Goal: Complete application form: Complete application form

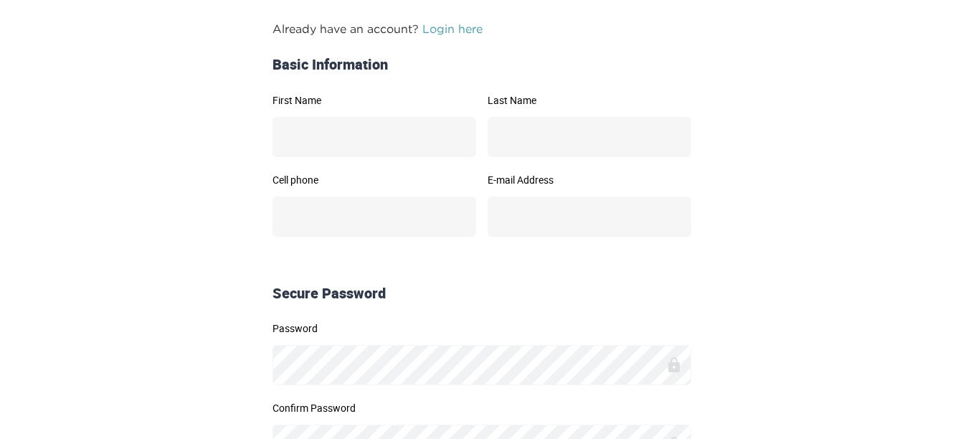
scroll to position [213, 0]
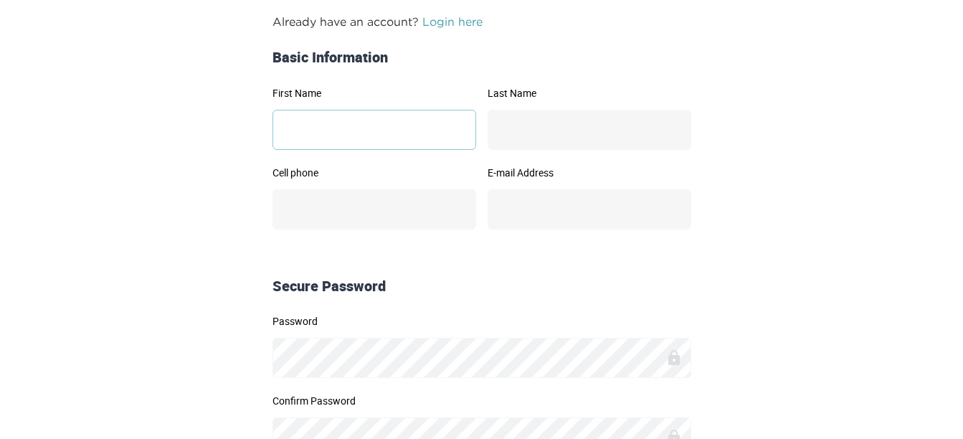
click at [325, 122] on input "First Name" at bounding box center [374, 130] width 204 height 40
type input "*********"
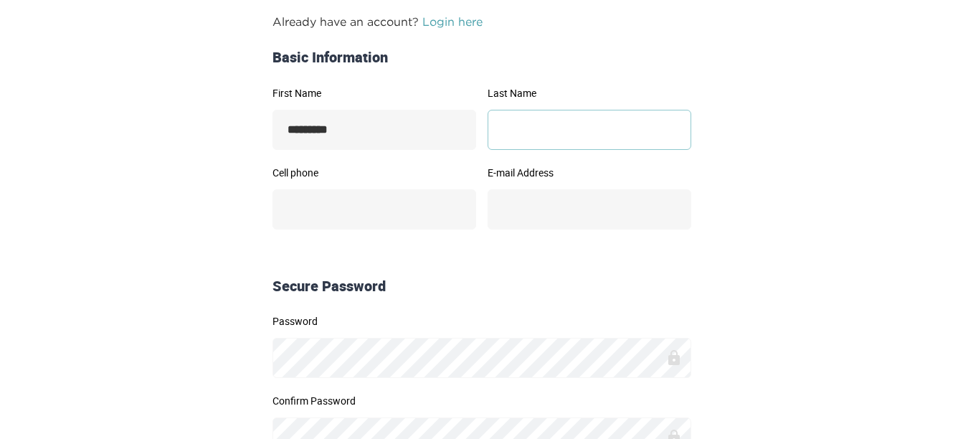
type input "******"
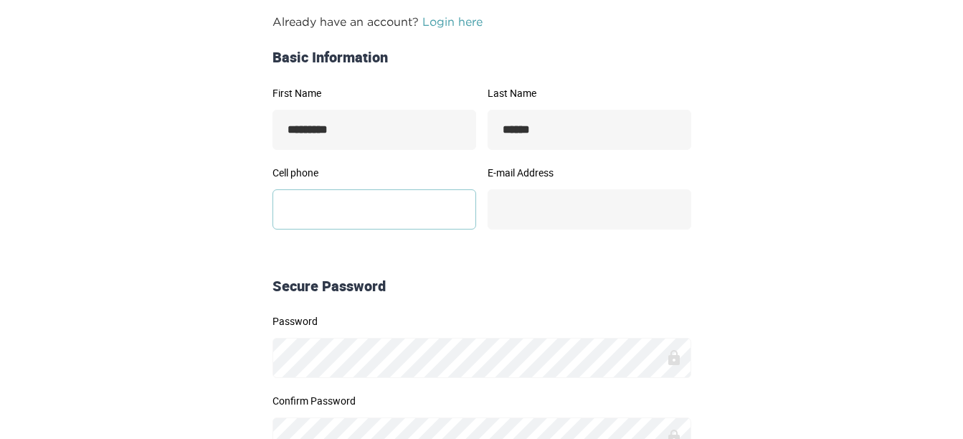
type input "**********"
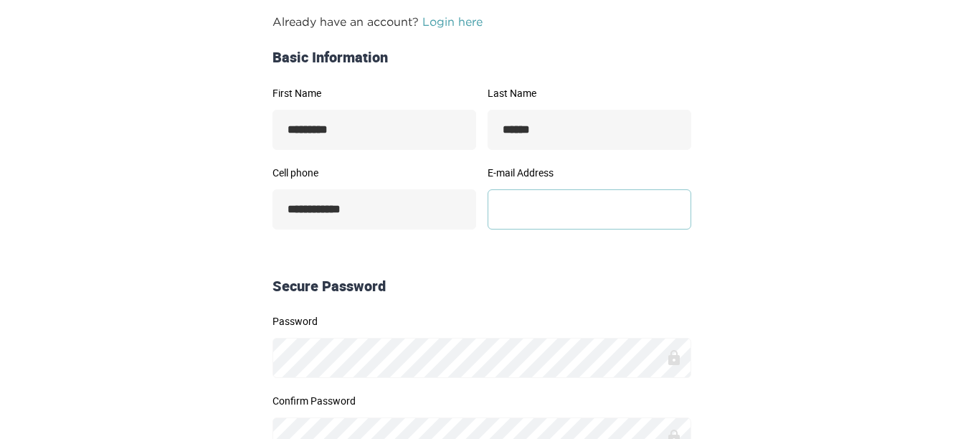
type input "**********"
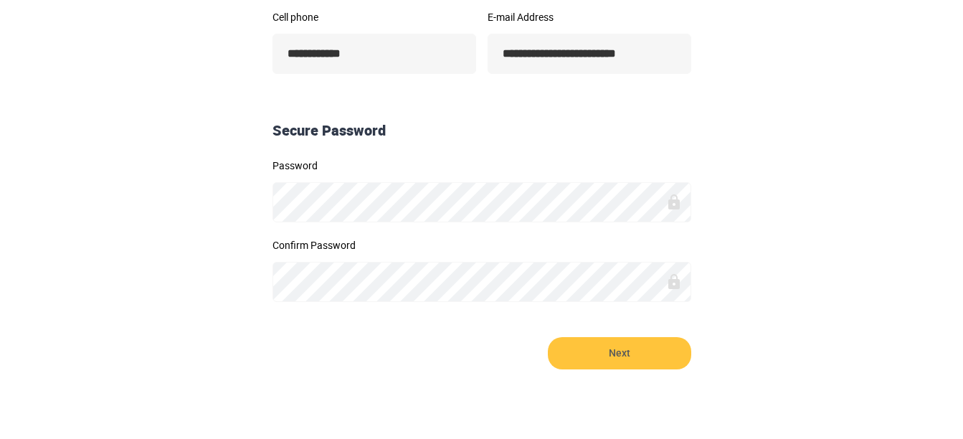
scroll to position [415, 0]
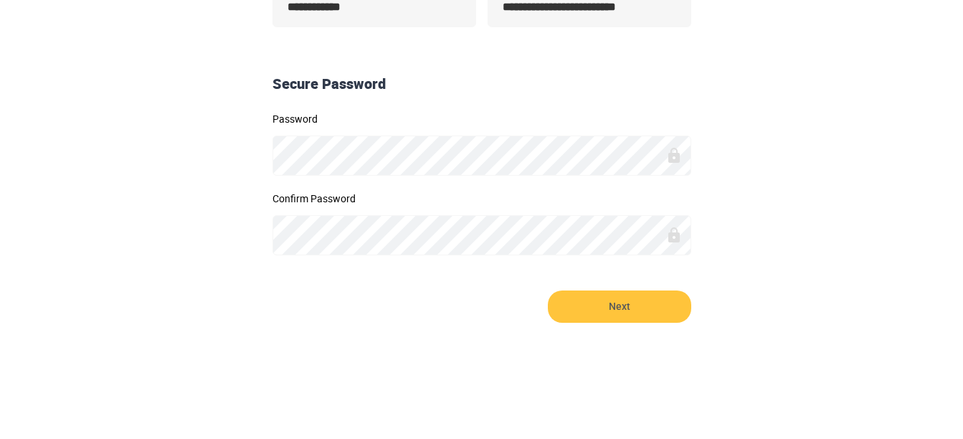
click at [383, 133] on div "Password" at bounding box center [481, 145] width 419 height 62
click at [432, 129] on div "Password" at bounding box center [481, 145] width 419 height 62
click at [548, 290] on button "Next" at bounding box center [619, 306] width 143 height 32
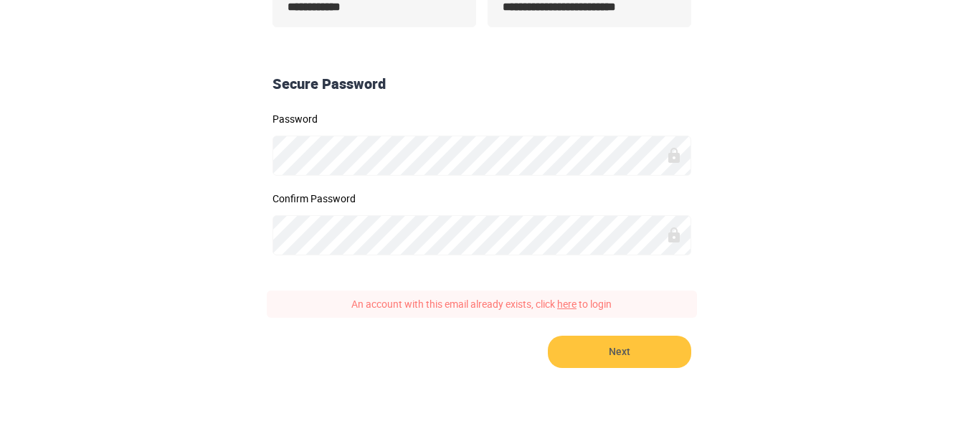
click at [573, 304] on link "here" at bounding box center [566, 304] width 19 height 14
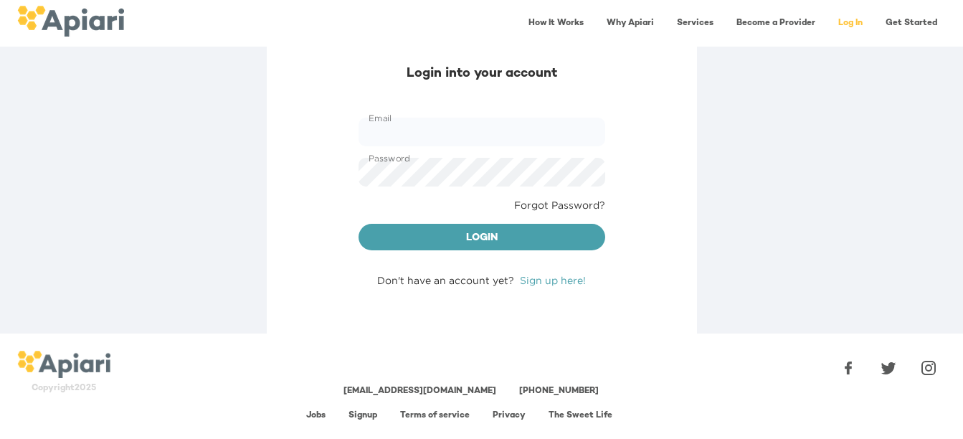
scroll to position [50, 0]
click at [503, 133] on input "Email" at bounding box center [482, 132] width 247 height 29
type input "**********"
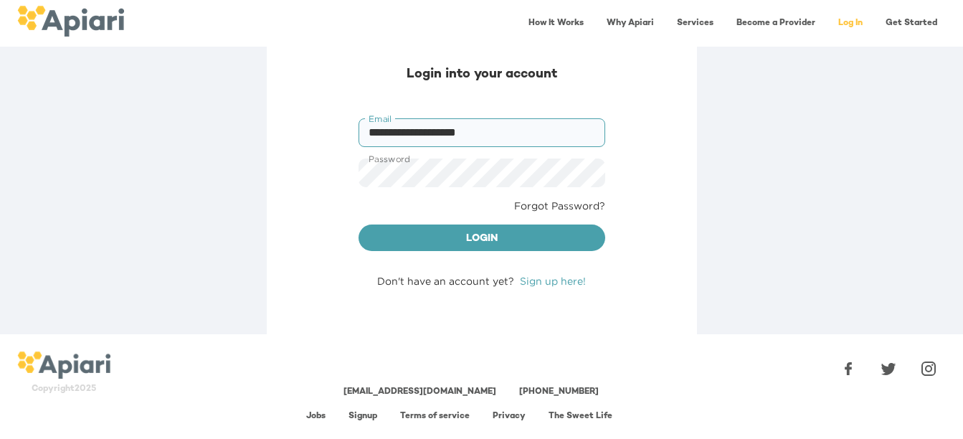
drag, startPoint x: 536, startPoint y: 123, endPoint x: 272, endPoint y: 117, distance: 264.0
click at [272, 117] on div "**********" at bounding box center [482, 176] width 430 height 315
click at [418, 130] on input "Email" at bounding box center [482, 132] width 247 height 29
type input "**********"
click at [427, 190] on div "Password Password" at bounding box center [482, 173] width 258 height 40
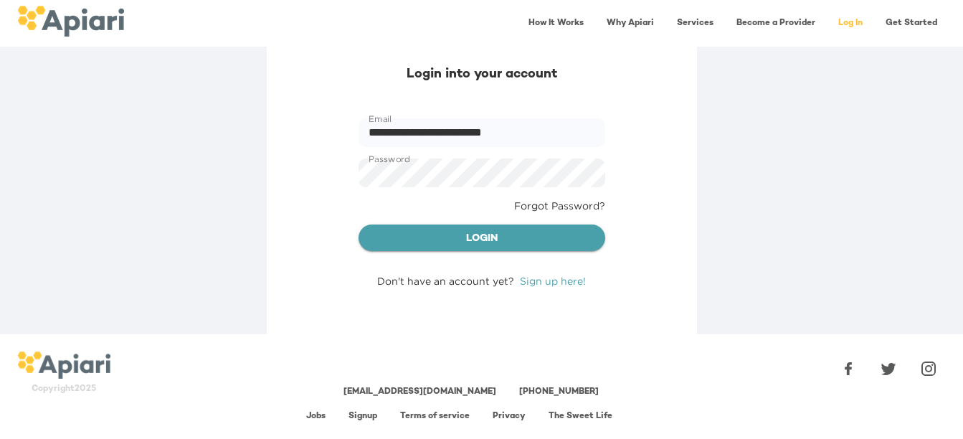
click at [478, 238] on span "Login" at bounding box center [482, 239] width 224 height 18
click at [485, 238] on span "Login" at bounding box center [482, 239] width 224 height 18
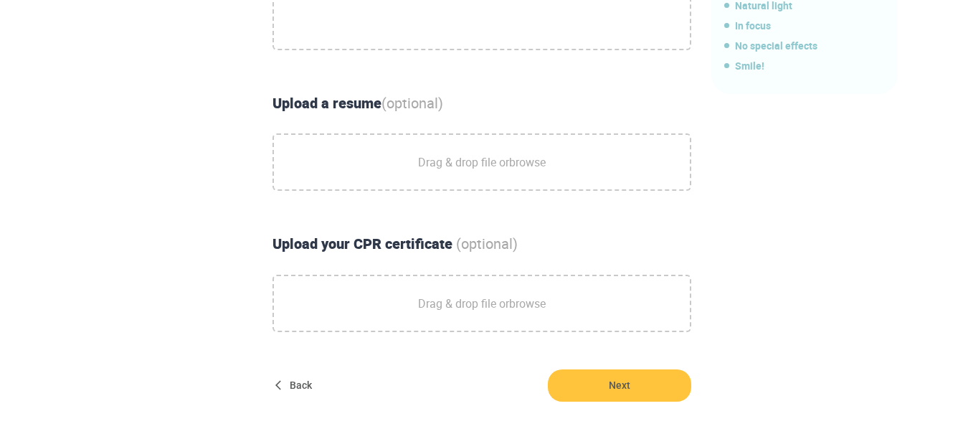
scroll to position [521, 0]
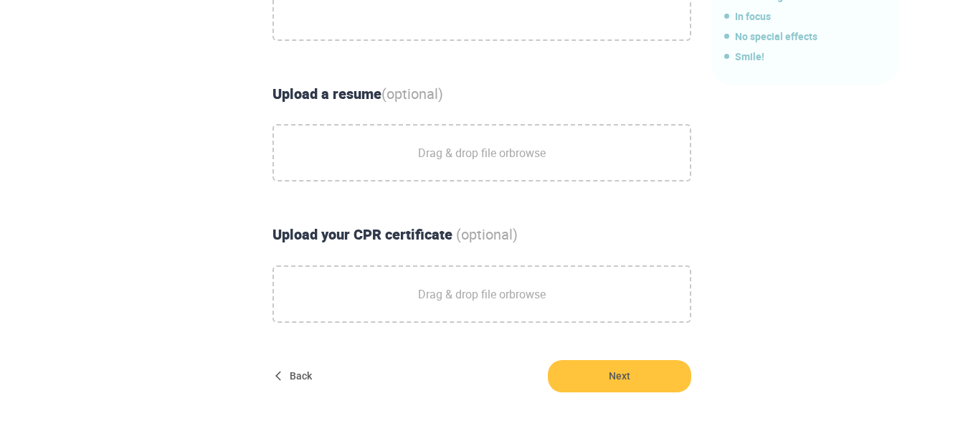
click at [431, 148] on span "Drag & drop file or browse" at bounding box center [482, 153] width 128 height 36
click at [0, 0] on input "Drag & drop file or browse" at bounding box center [0, 0] width 0 height 0
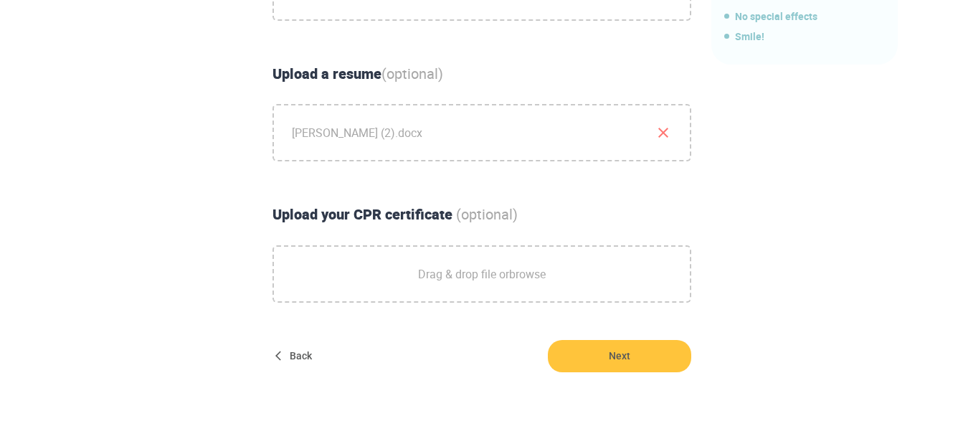
scroll to position [541, 0]
click at [384, 133] on span "[PERSON_NAME] (2).docx" at bounding box center [482, 132] width 416 height 54
click at [0, 0] on input "[PERSON_NAME] (2).docx" at bounding box center [0, 0] width 0 height 0
click at [455, 285] on span "Drag & drop file or browse" at bounding box center [482, 273] width 128 height 36
click at [0, 0] on input "Drag & drop file or browse" at bounding box center [0, 0] width 0 height 0
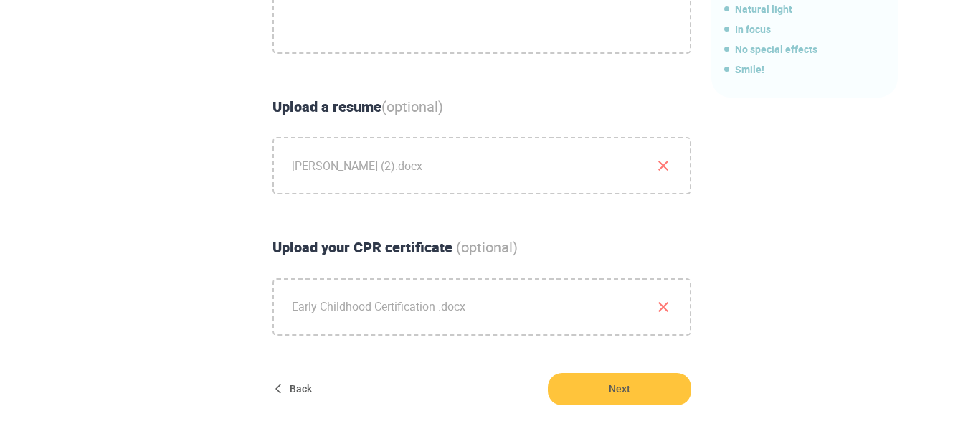
scroll to position [507, 0]
click at [663, 173] on icon "button" at bounding box center [663, 166] width 17 height 17
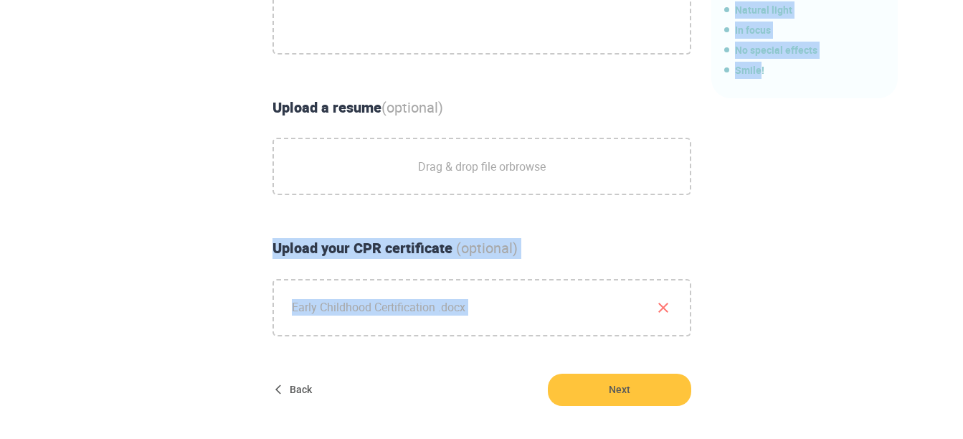
scroll to position [496, 0]
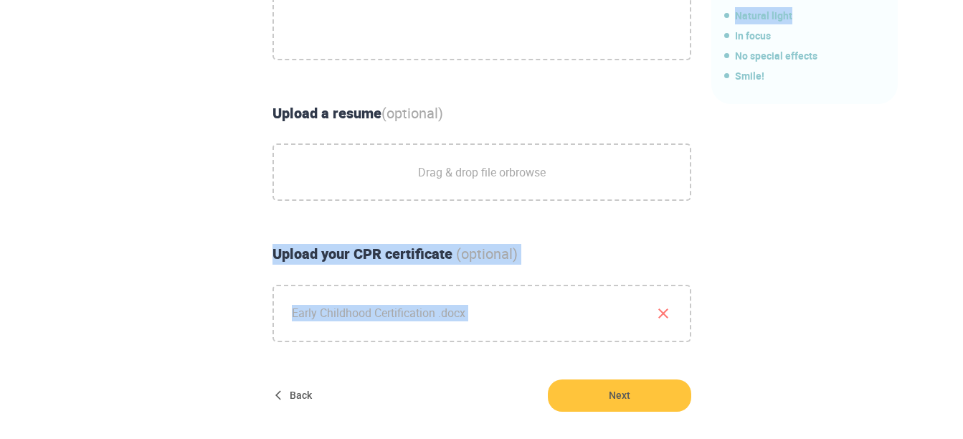
drag, startPoint x: 663, startPoint y: 173, endPoint x: 776, endPoint y: 6, distance: 201.3
click at [697, 6] on div "Make a great first impression. Upload a friendly photo of yourself. Upload Phot…" at bounding box center [482, 40] width 430 height 643
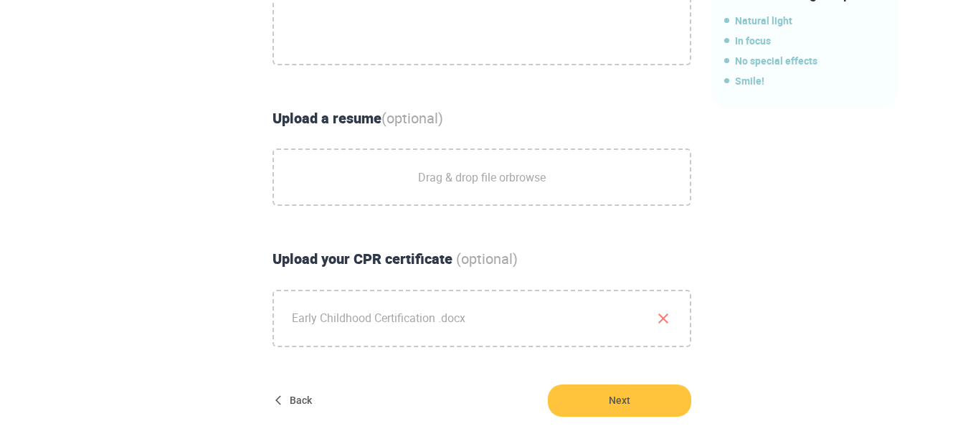
drag, startPoint x: 776, startPoint y: 6, endPoint x: 866, endPoint y: 75, distance: 113.2
click at [866, 75] on span "Smile!" at bounding box center [807, 80] width 166 height 17
click at [445, 170] on span "Drag & drop file or browse" at bounding box center [482, 177] width 128 height 36
click at [0, 0] on input "Drag & drop file or browse" at bounding box center [0, 0] width 0 height 0
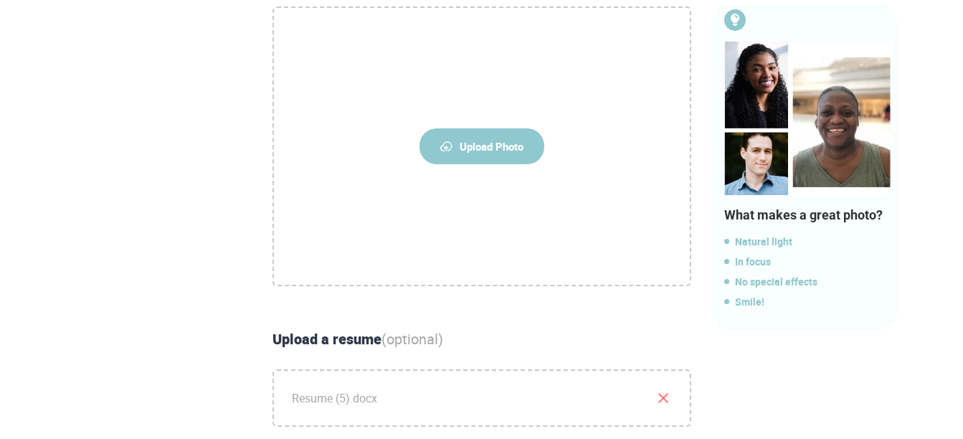
scroll to position [278, 0]
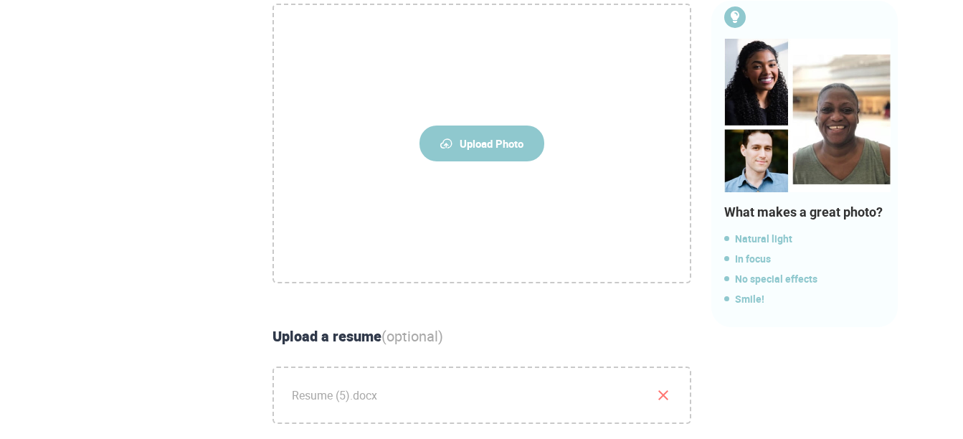
click at [494, 136] on span "Upload Photo" at bounding box center [481, 143] width 125 height 36
click at [0, 0] on input "Upload Photo" at bounding box center [0, 0] width 0 height 0
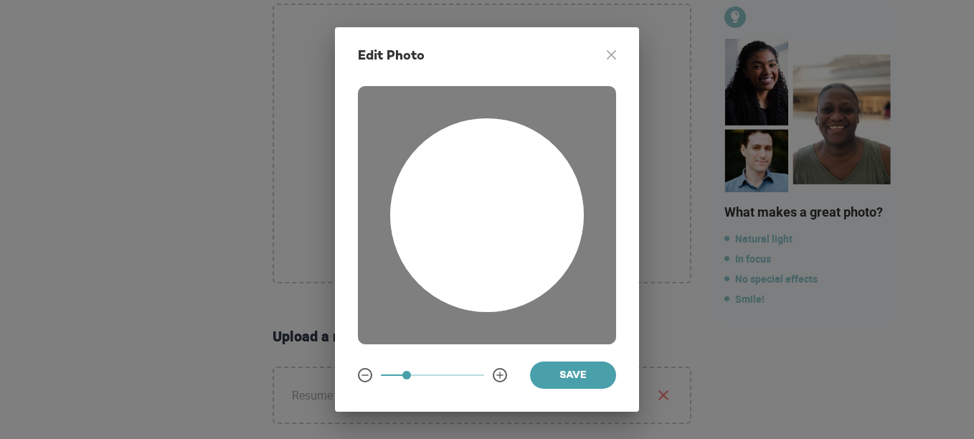
drag, startPoint x: 491, startPoint y: 230, endPoint x: 518, endPoint y: 288, distance: 63.9
click at [518, 288] on div at bounding box center [487, 215] width 194 height 194
drag, startPoint x: 408, startPoint y: 371, endPoint x: 397, endPoint y: 371, distance: 10.8
click at [397, 371] on span at bounding box center [396, 375] width 9 height 9
click at [572, 374] on span "Save" at bounding box center [572, 376] width 63 height 18
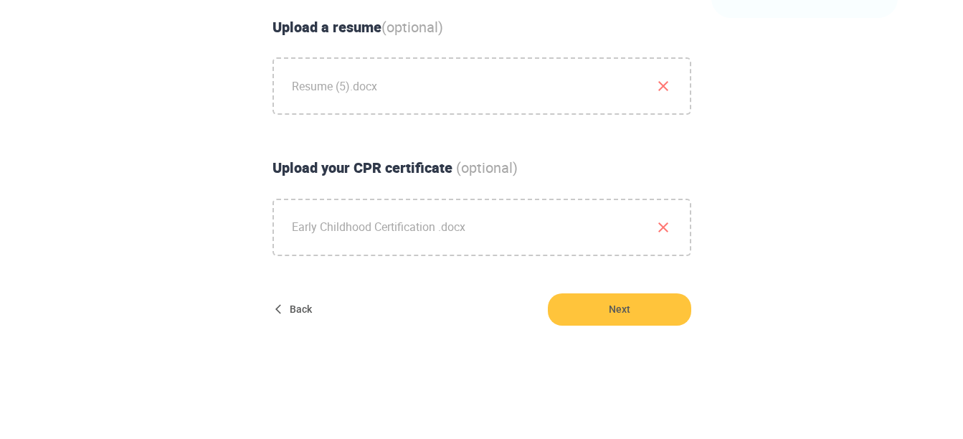
scroll to position [590, 0]
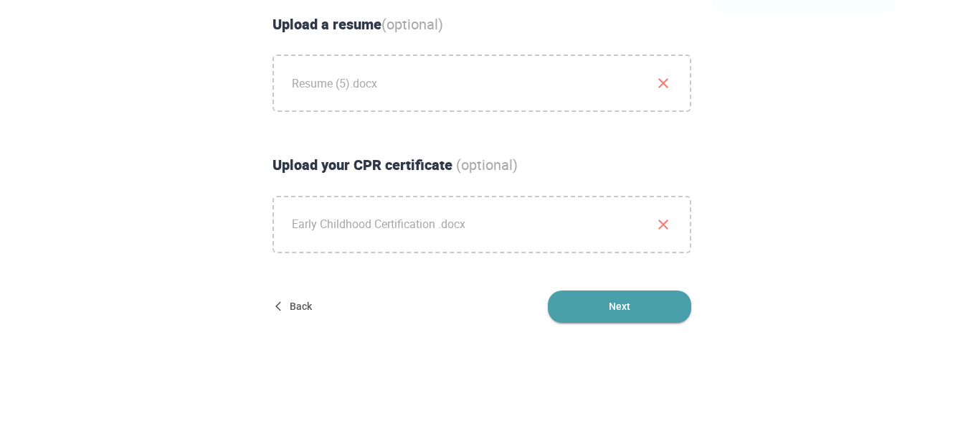
click at [635, 308] on span "Next" at bounding box center [619, 306] width 143 height 32
click at [600, 318] on span "Next" at bounding box center [619, 306] width 143 height 32
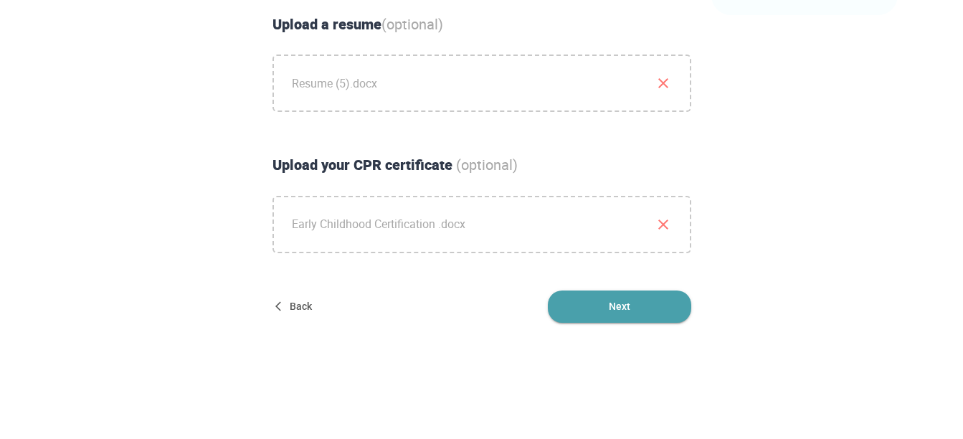
click at [612, 303] on span "Next" at bounding box center [619, 306] width 143 height 32
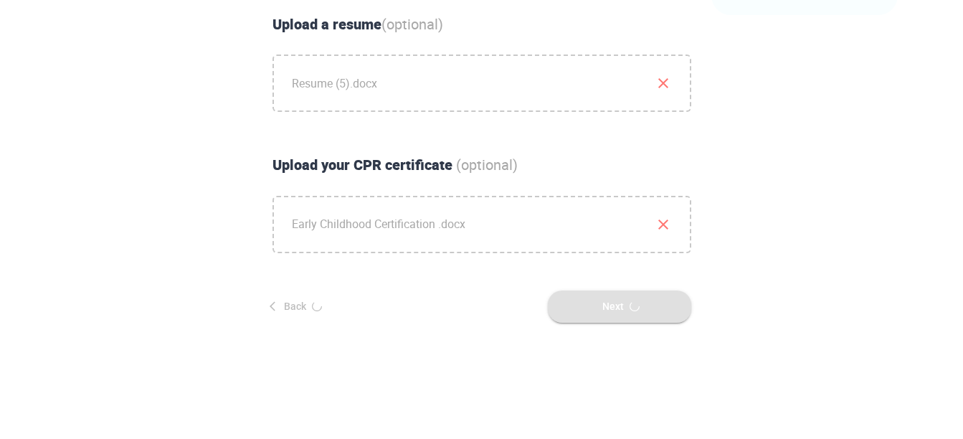
click at [612, 303] on div "Next" at bounding box center [619, 306] width 155 height 32
click at [612, 303] on span "Next" at bounding box center [619, 306] width 143 height 32
click at [612, 303] on div "Next" at bounding box center [619, 306] width 155 height 32
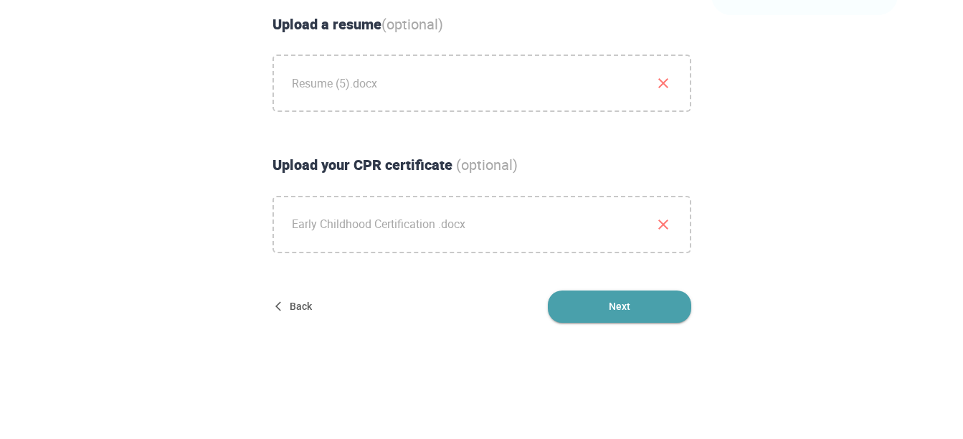
click at [612, 303] on span "Next" at bounding box center [619, 306] width 143 height 32
click at [612, 300] on span "Next" at bounding box center [619, 306] width 143 height 32
click at [619, 302] on span "Next" at bounding box center [619, 306] width 143 height 32
click at [619, 305] on span "Next" at bounding box center [619, 306] width 143 height 32
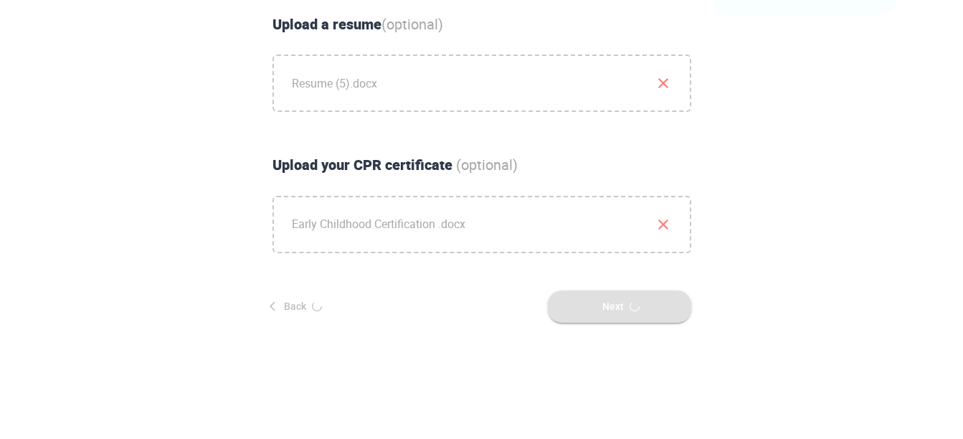
click at [619, 305] on div "Next" at bounding box center [619, 306] width 155 height 32
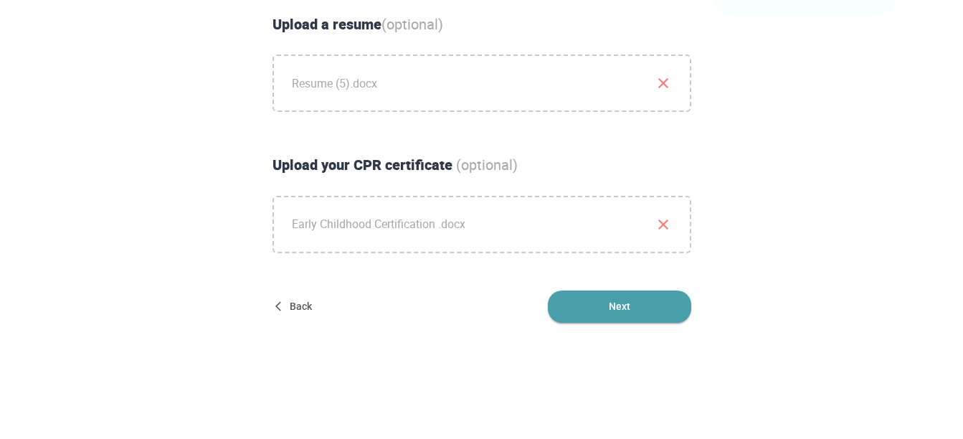
click at [619, 305] on span "Next" at bounding box center [619, 306] width 143 height 32
click at [606, 302] on span "Next" at bounding box center [619, 306] width 143 height 32
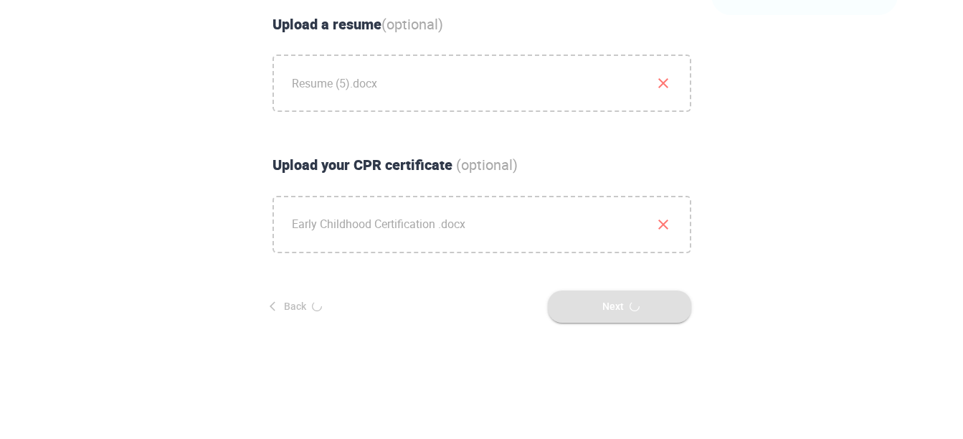
click at [606, 302] on div "Next" at bounding box center [619, 306] width 155 height 32
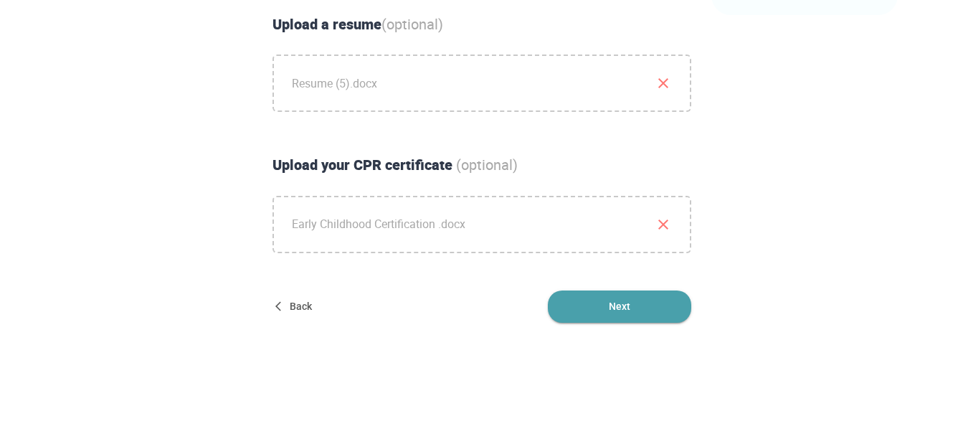
click at [630, 301] on span "Next" at bounding box center [619, 306] width 143 height 32
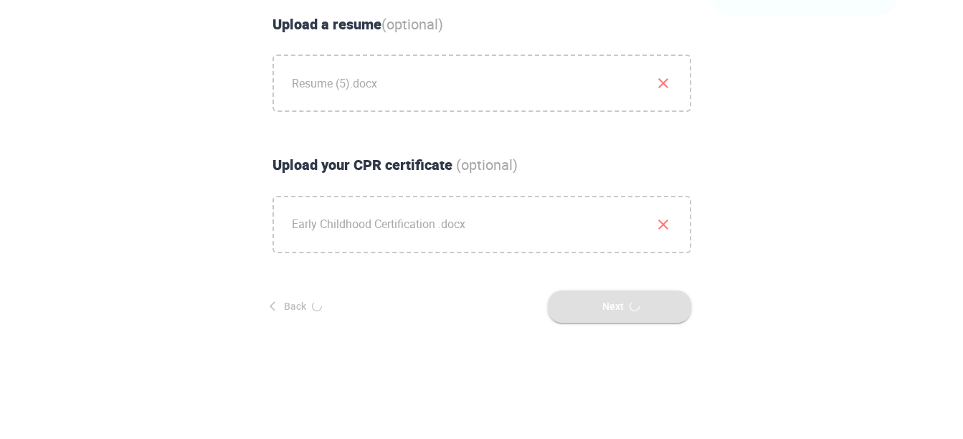
click at [630, 301] on span "Next" at bounding box center [619, 306] width 143 height 32
click at [630, 301] on div "Next" at bounding box center [619, 306] width 155 height 32
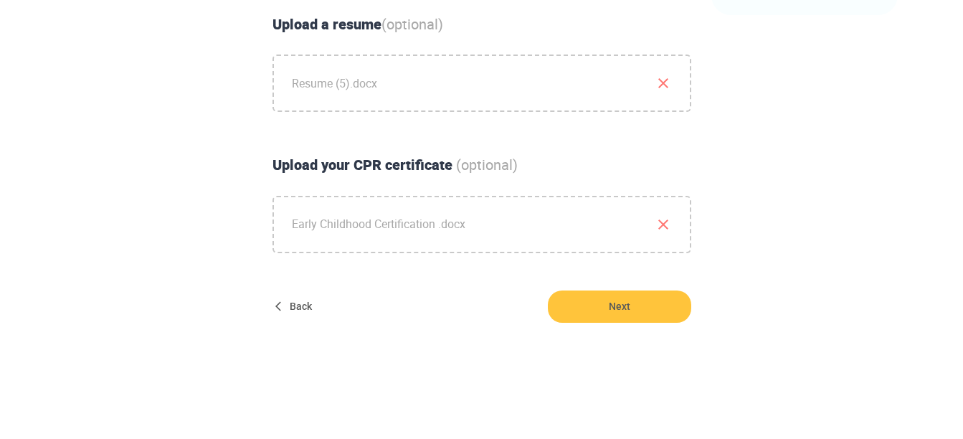
click at [630, 301] on span "Next" at bounding box center [619, 306] width 143 height 32
click at [630, 301] on div "Next" at bounding box center [619, 306] width 155 height 32
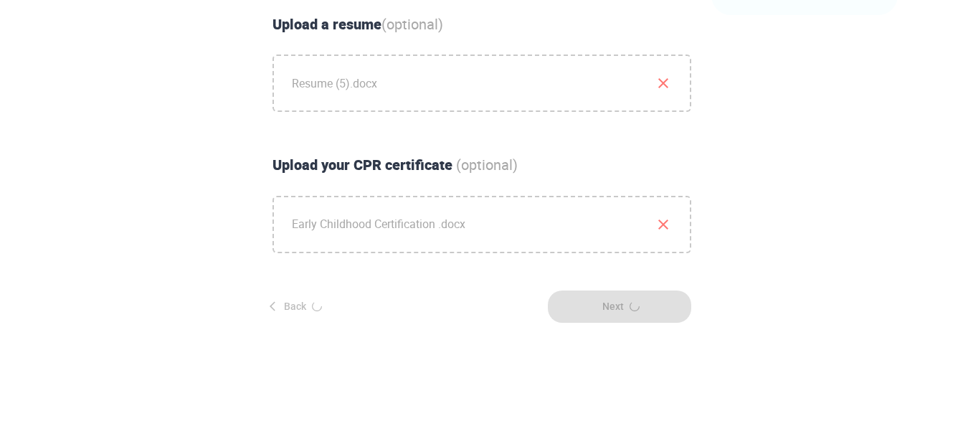
click at [630, 301] on div "Next" at bounding box center [619, 306] width 155 height 32
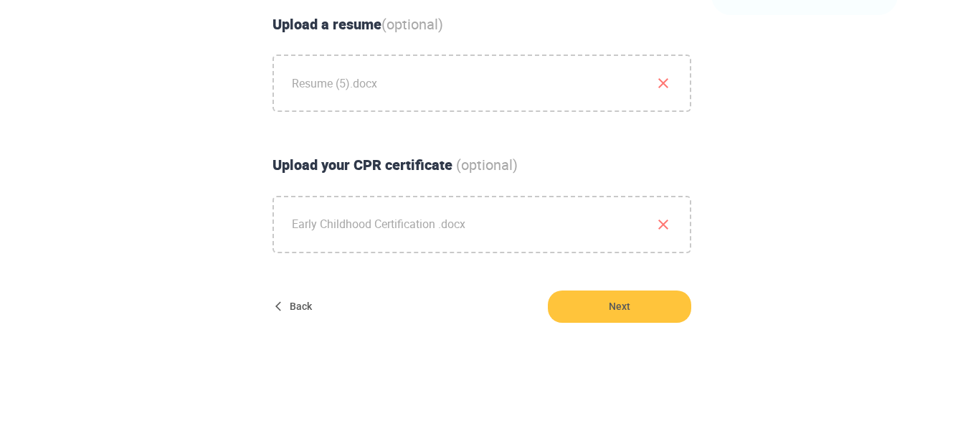
click at [630, 301] on span "Next" at bounding box center [619, 306] width 143 height 32
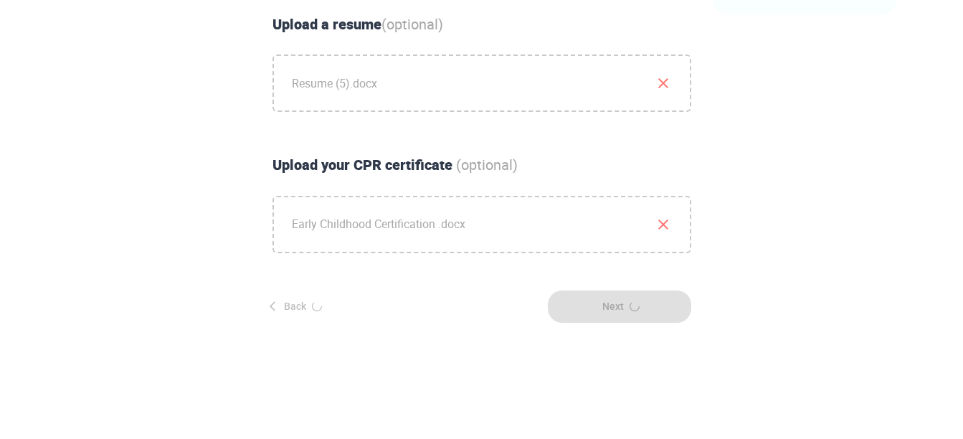
click at [630, 301] on div "Next" at bounding box center [619, 306] width 155 height 32
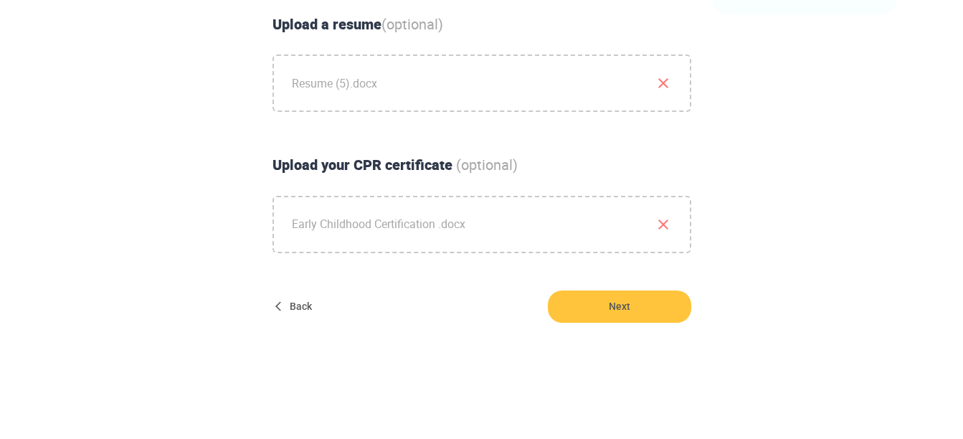
click at [630, 301] on span "Next" at bounding box center [619, 306] width 143 height 32
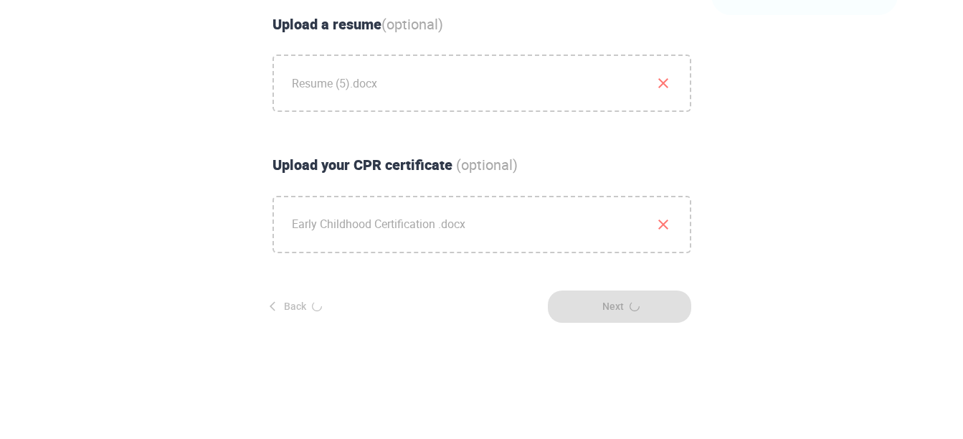
click at [630, 301] on div "Next" at bounding box center [619, 306] width 155 height 32
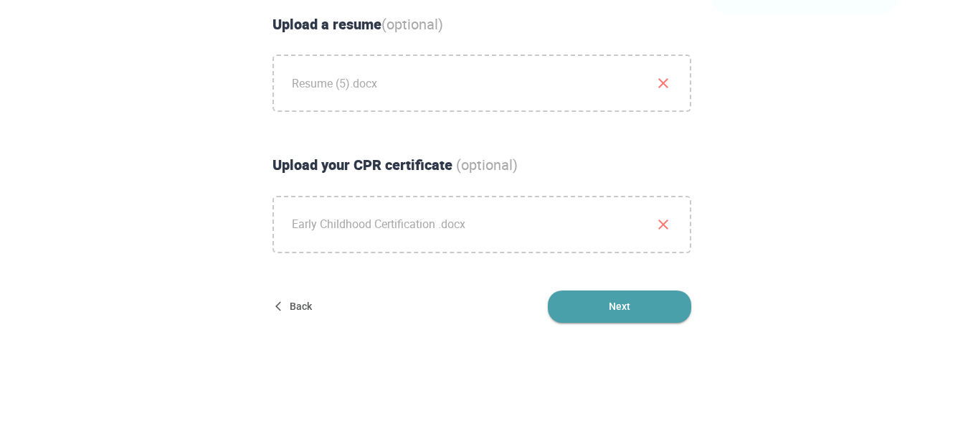
click at [630, 301] on span "Next" at bounding box center [619, 306] width 143 height 32
click at [630, 301] on div "Next" at bounding box center [619, 306] width 155 height 32
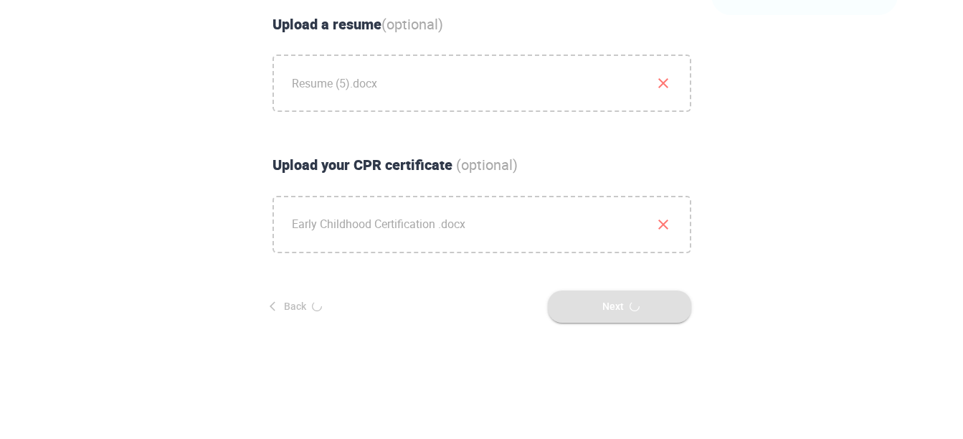
click at [630, 301] on div "Next" at bounding box center [619, 306] width 155 height 32
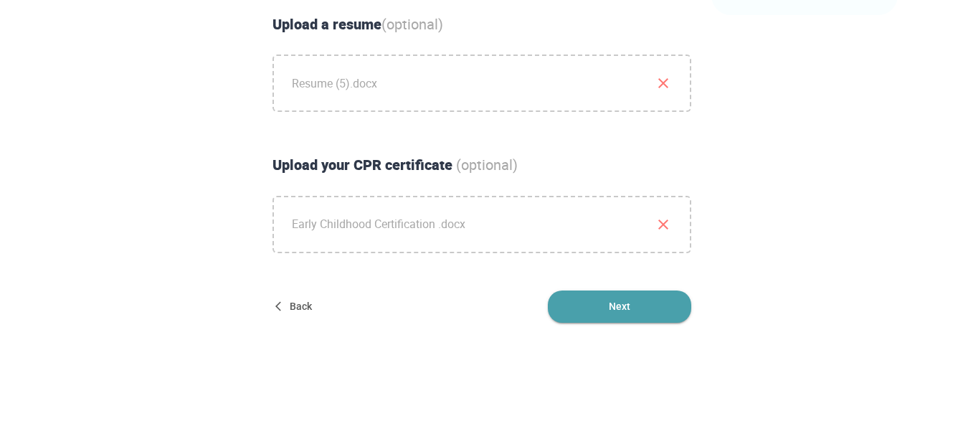
click at [630, 301] on span "Next" at bounding box center [619, 306] width 143 height 32
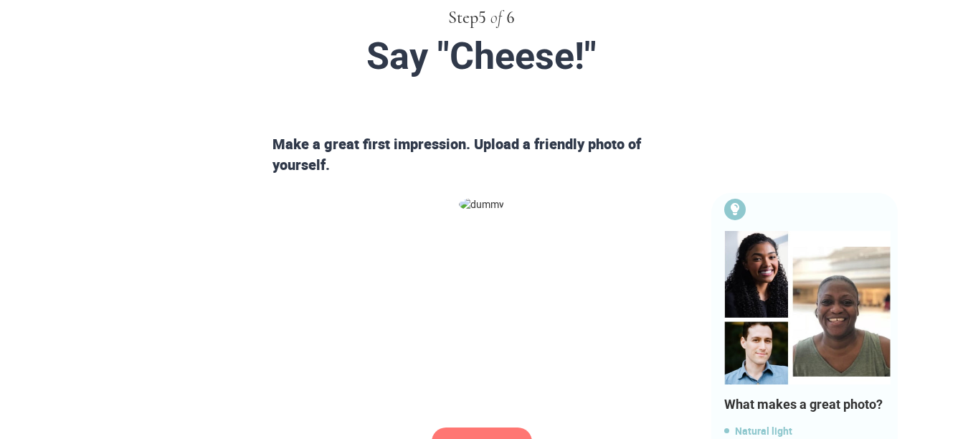
scroll to position [0, 0]
